Goal: Find specific page/section: Find specific page/section

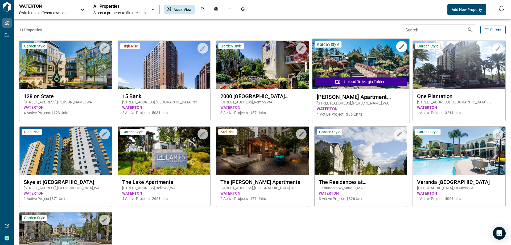
click at [377, 101] on span "[STREET_ADDRESS]" at bounding box center [361, 103] width 88 height 6
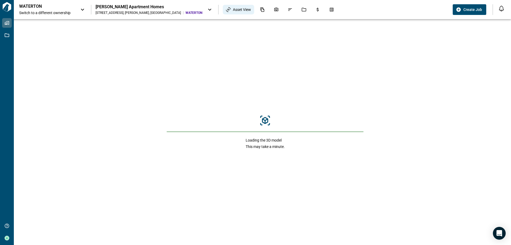
click at [233, 10] on span "Asset View" at bounding box center [242, 9] width 18 height 5
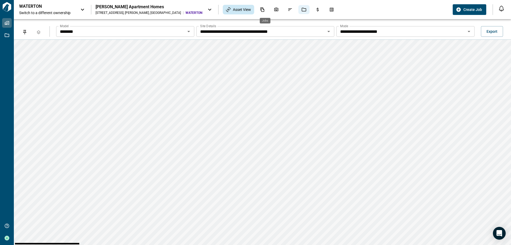
click at [301, 8] on icon "Jobs" at bounding box center [303, 9] width 5 height 5
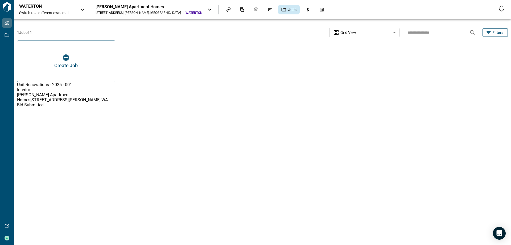
click at [108, 97] on span "Edmonds , [GEOGRAPHIC_DATA]" at bounding box center [88, 99] width 39 height 5
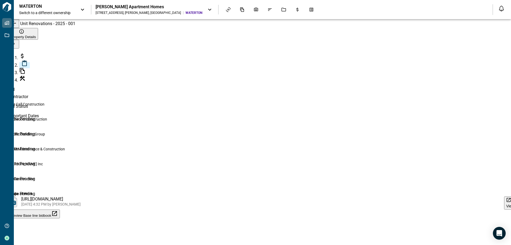
click at [51, 213] on span "Review Base line bidbook" at bounding box center [31, 215] width 41 height 4
